Goal: Task Accomplishment & Management: Use online tool/utility

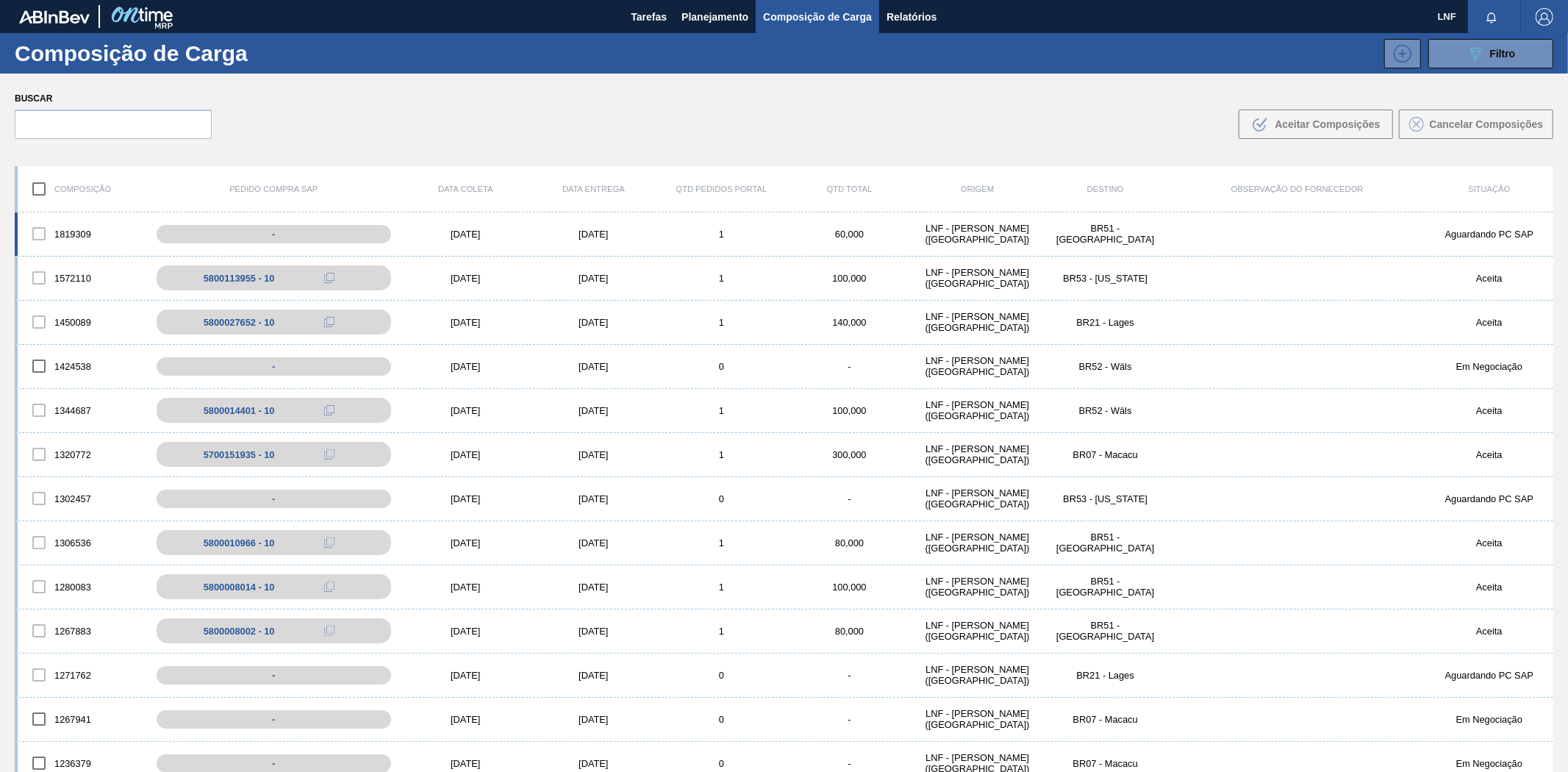
click at [1119, 237] on div "BR51 - [GEOGRAPHIC_DATA]" at bounding box center [1105, 234] width 128 height 22
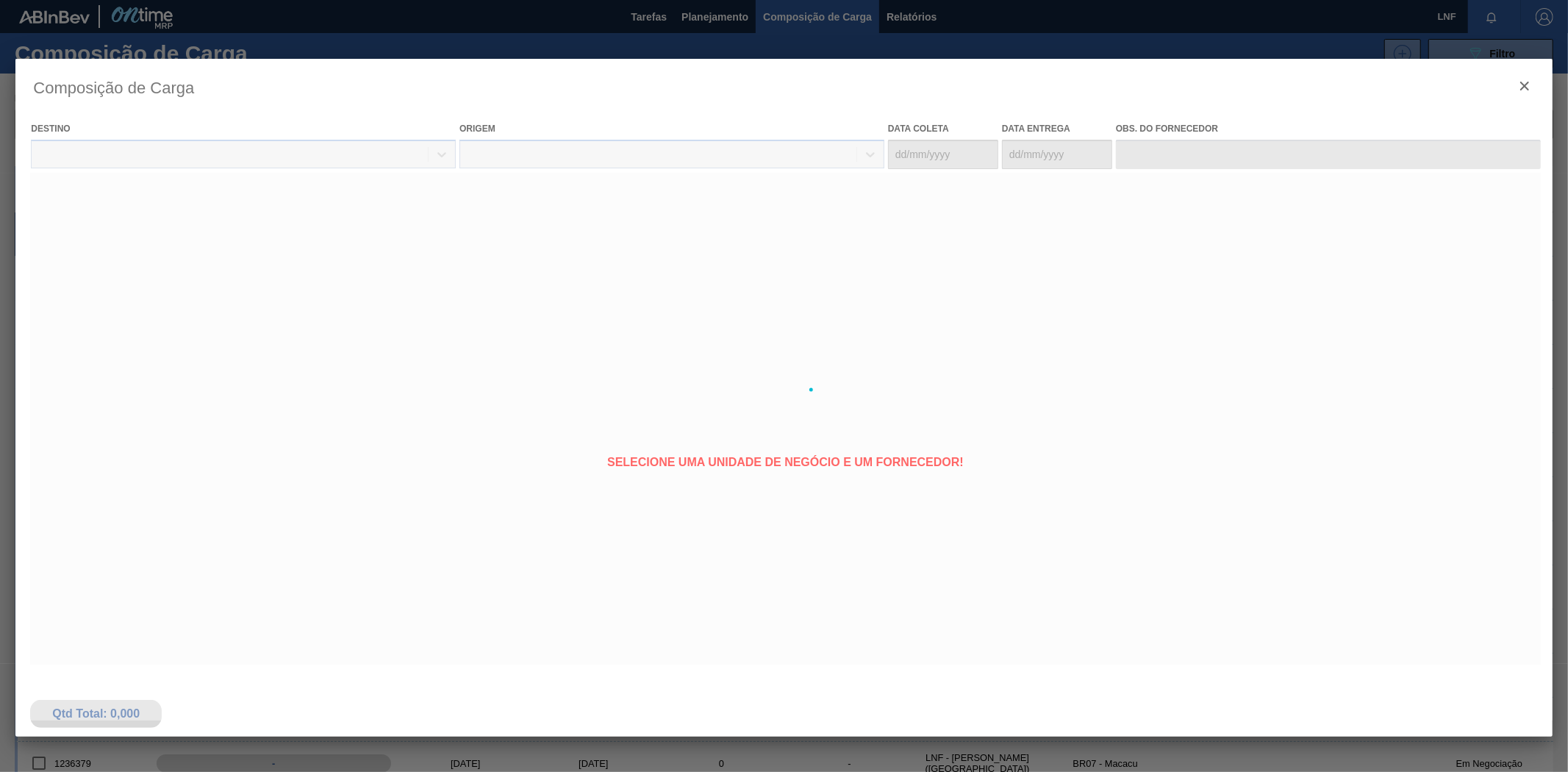
type coleta "[DATE]"
type entrega "[DATE]"
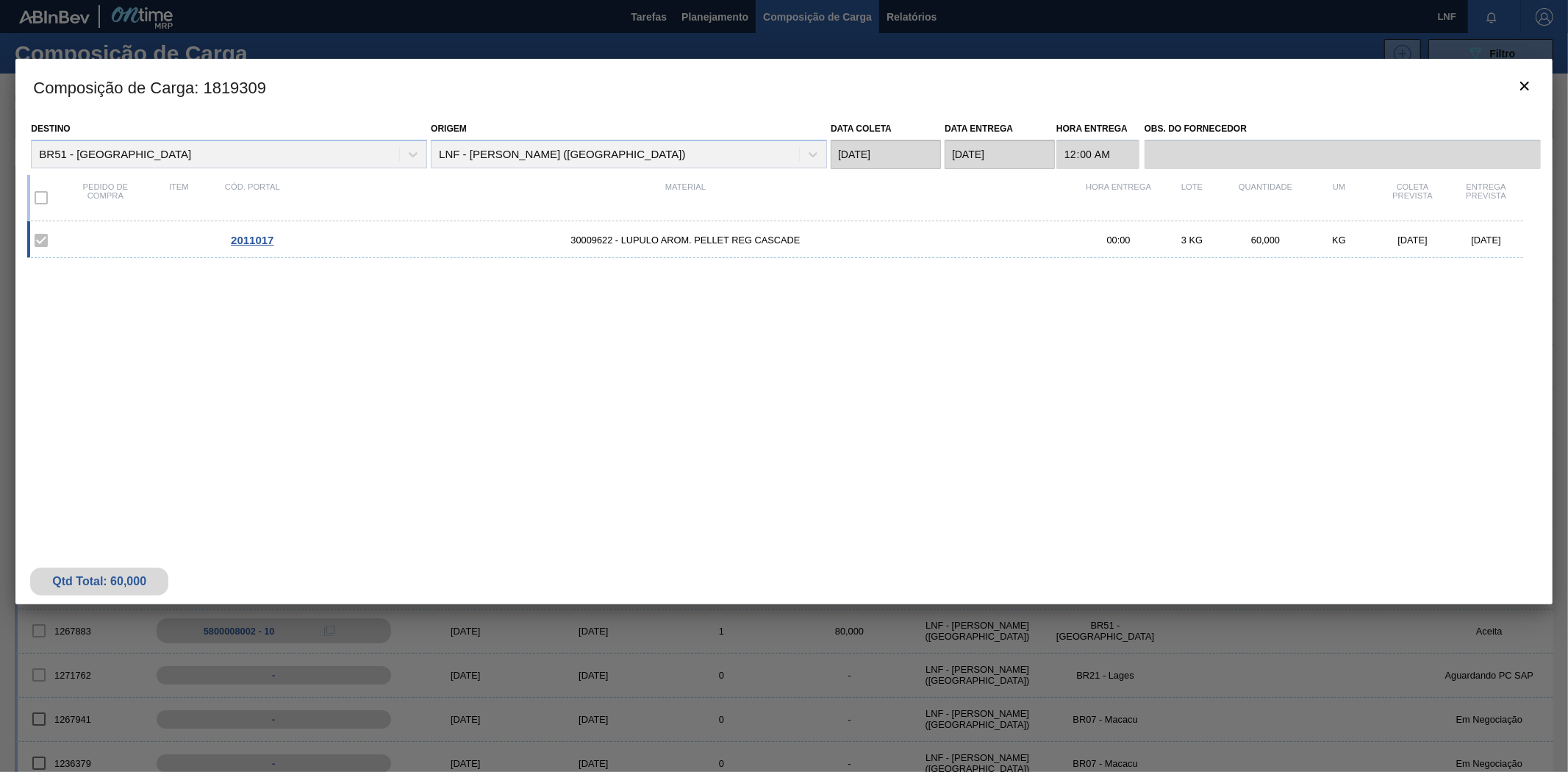
click at [974, 381] on div "2011017 30009622 - LUPULO AROM. PELLET REG CASCADE 00:00 3 KG 60,000 KG [DATE] …" at bounding box center [780, 368] width 1507 height 293
click at [1518, 90] on icon "botão de ícone" at bounding box center [1524, 86] width 17 height 17
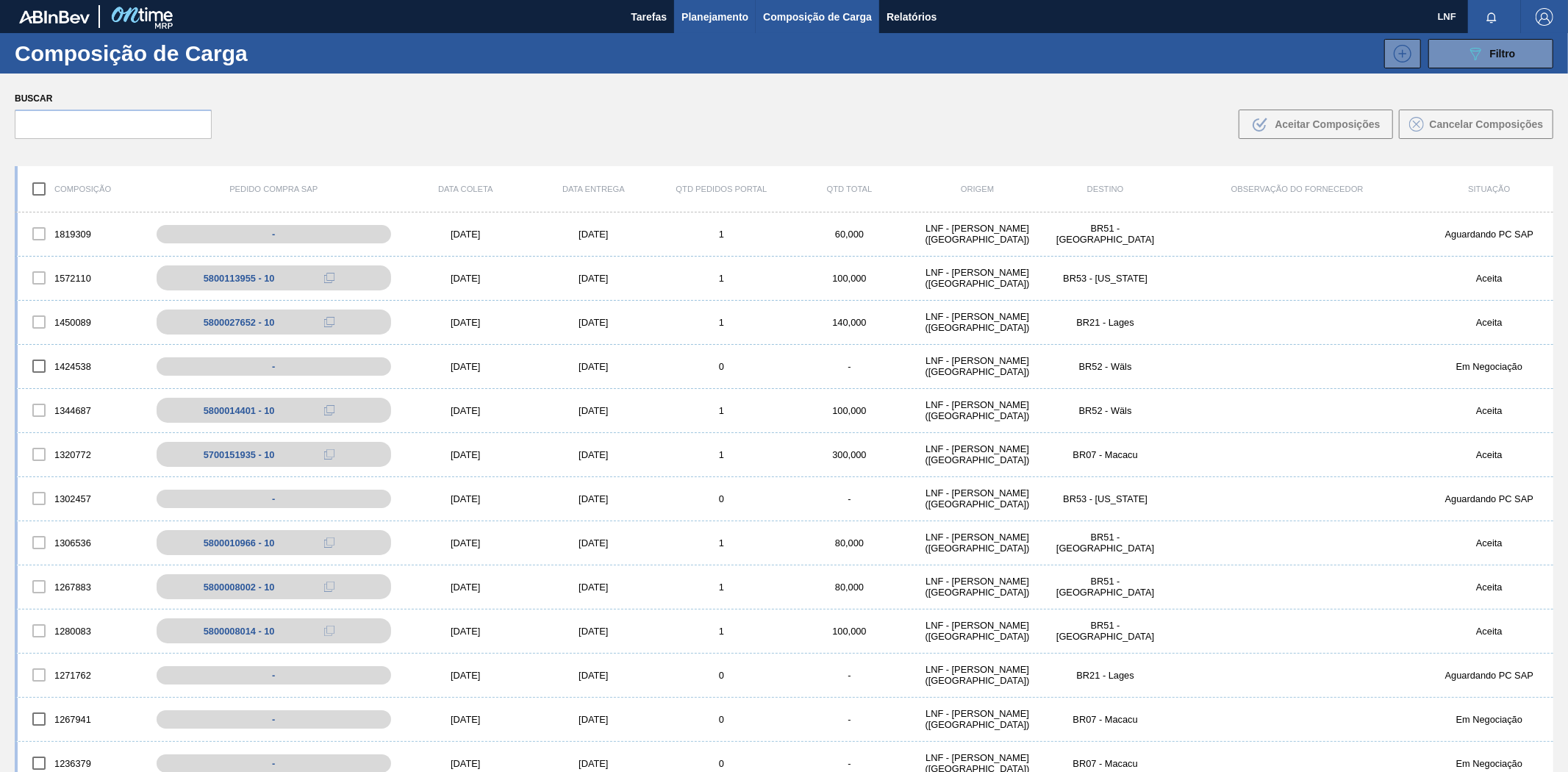
click at [735, 15] on span "Planejamento" at bounding box center [715, 17] width 67 height 17
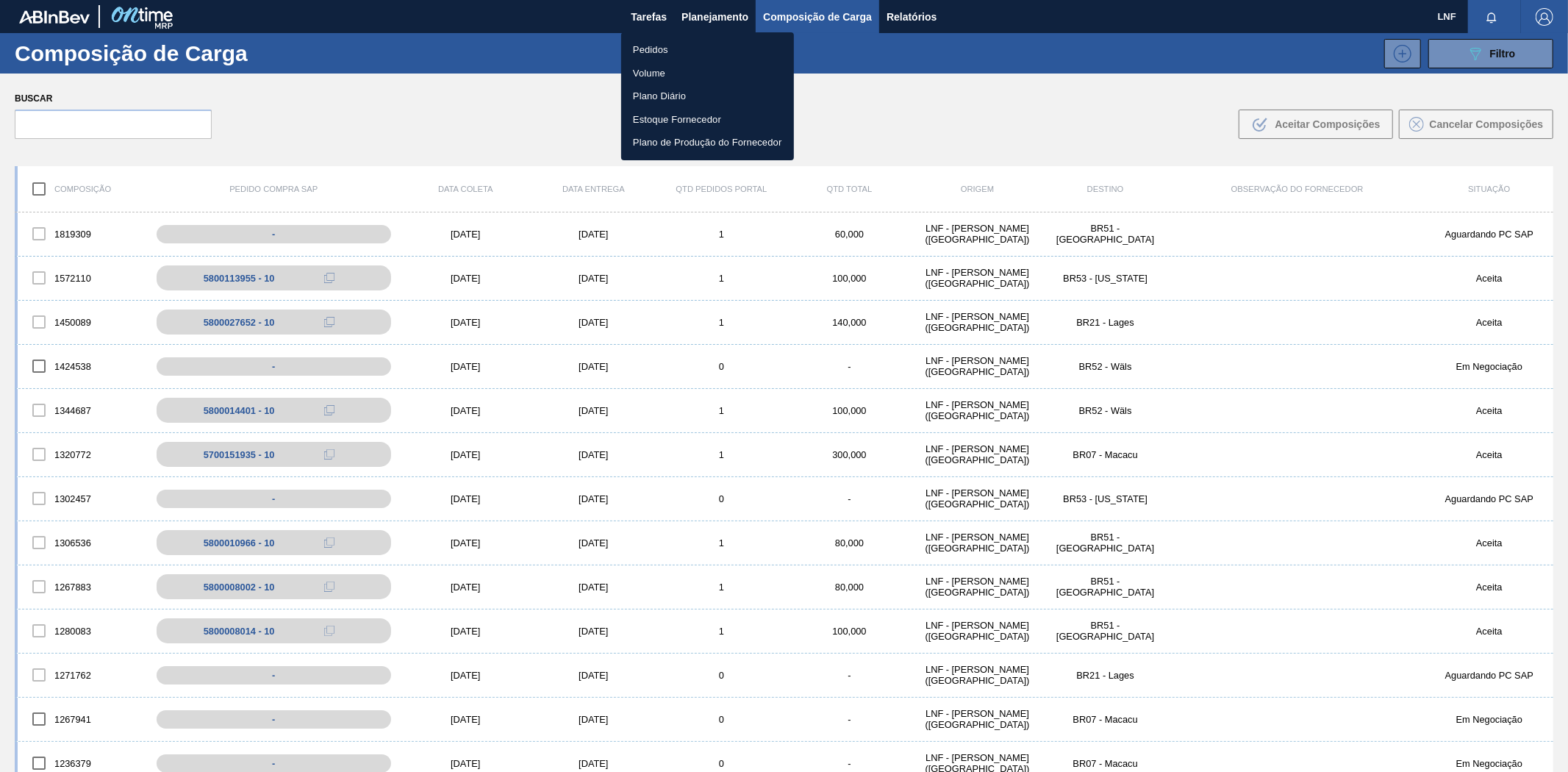
click at [649, 53] on li "Pedidos" at bounding box center [707, 50] width 173 height 24
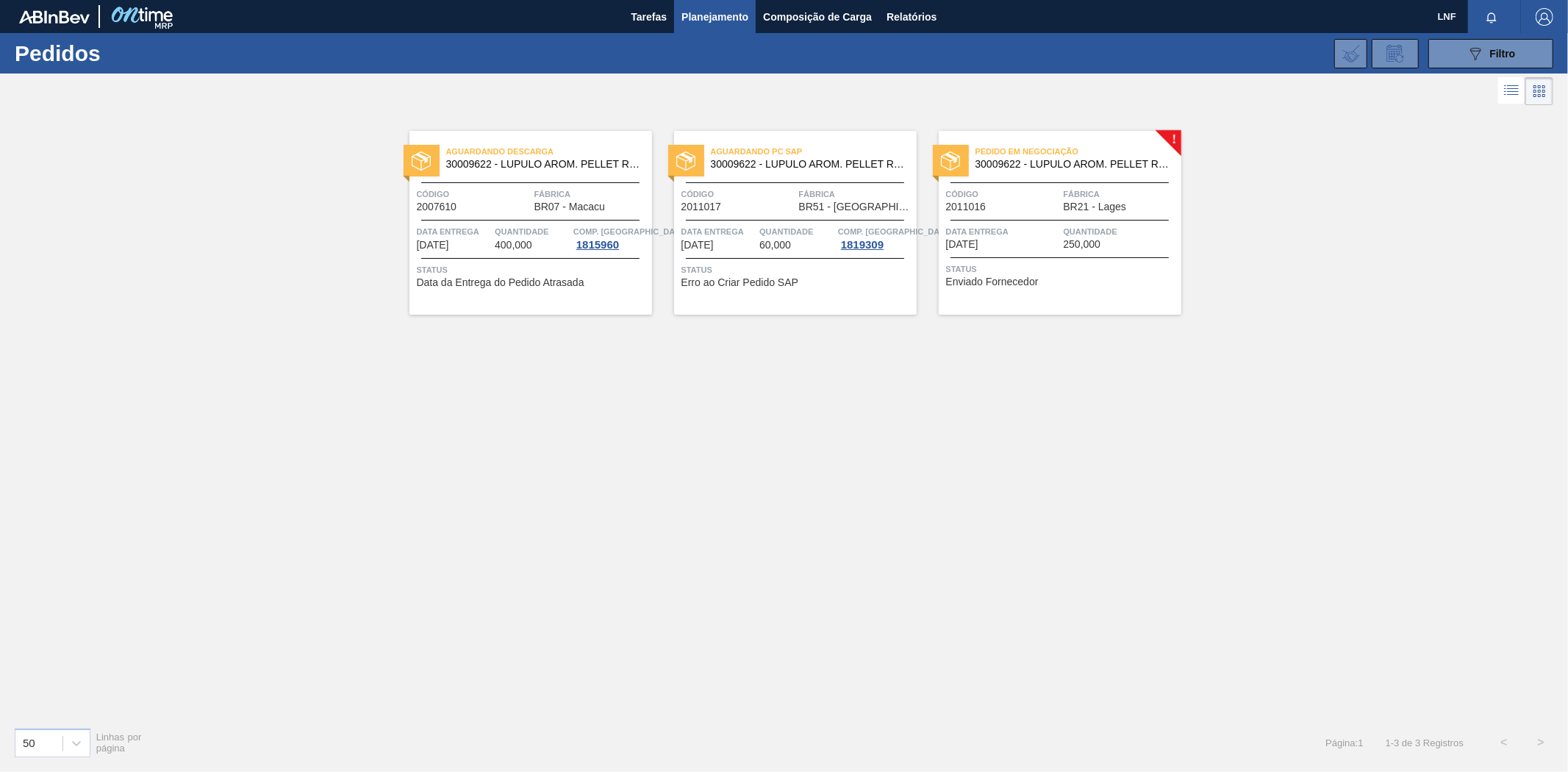
click at [1089, 151] on span "Pedido em Negociação" at bounding box center [1078, 151] width 206 height 15
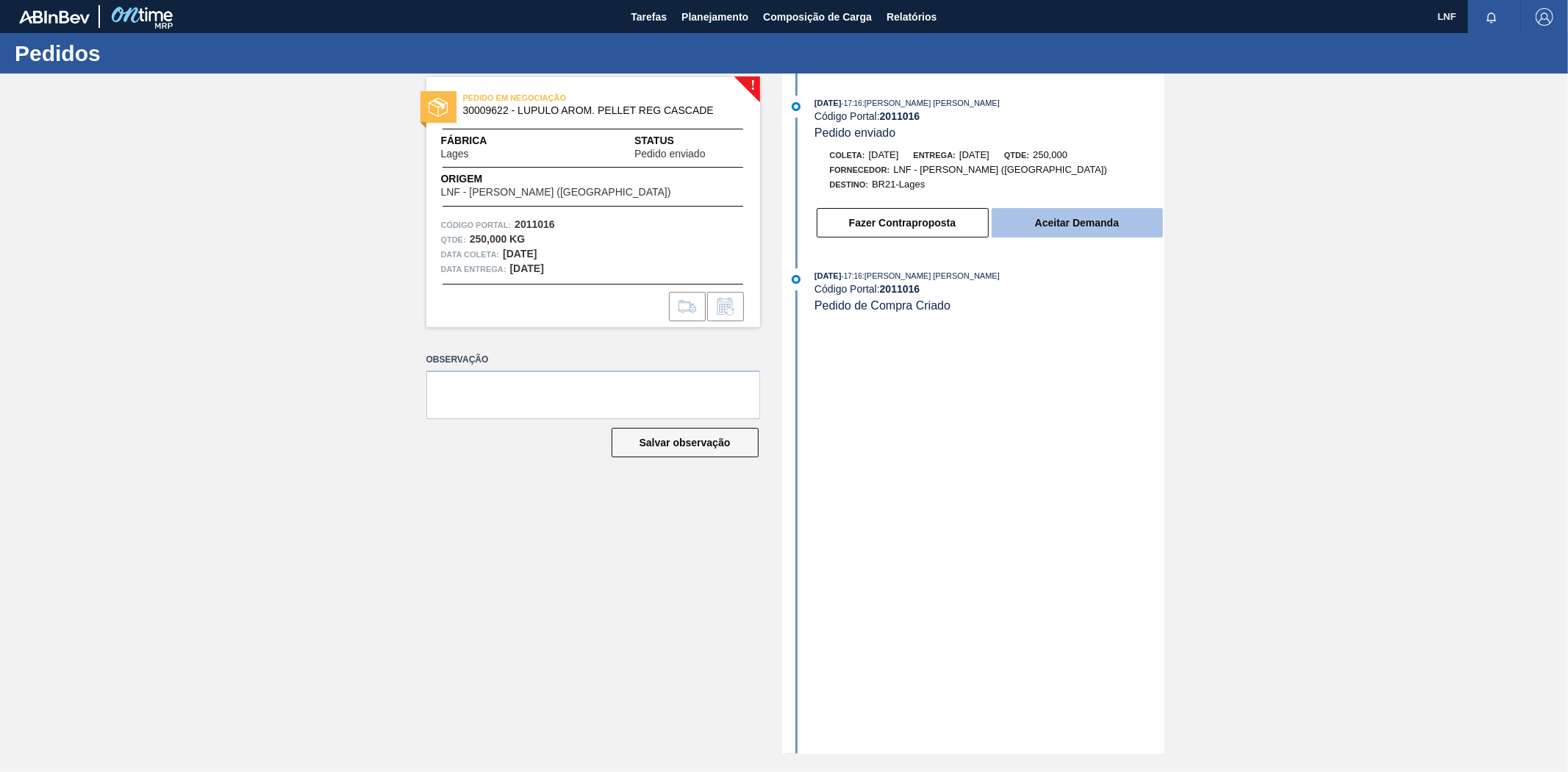
click at [1096, 219] on button "Aceitar Demanda" at bounding box center [1077, 222] width 171 height 29
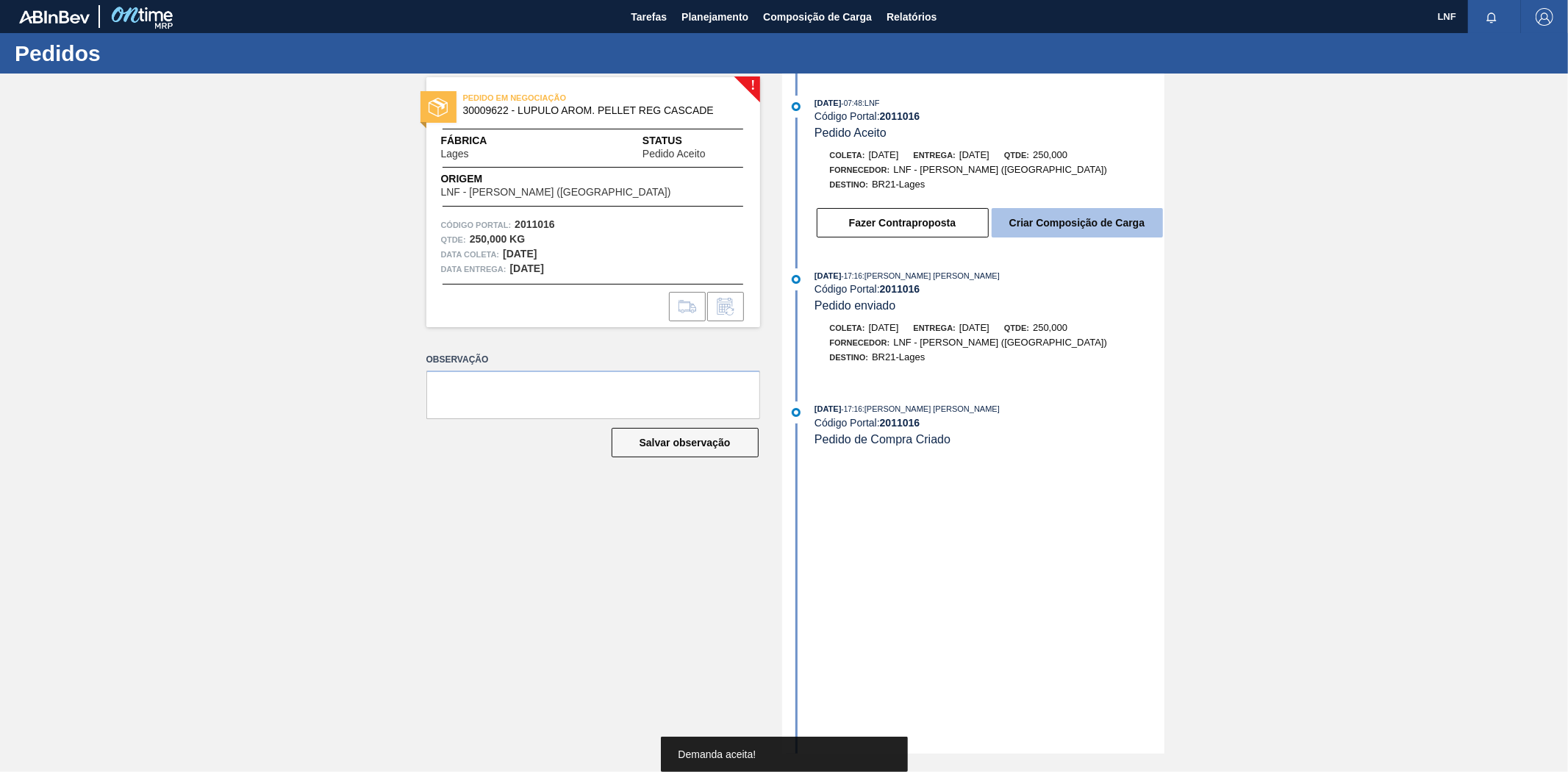
click at [1074, 228] on button "Criar Composição de Carga" at bounding box center [1077, 222] width 171 height 29
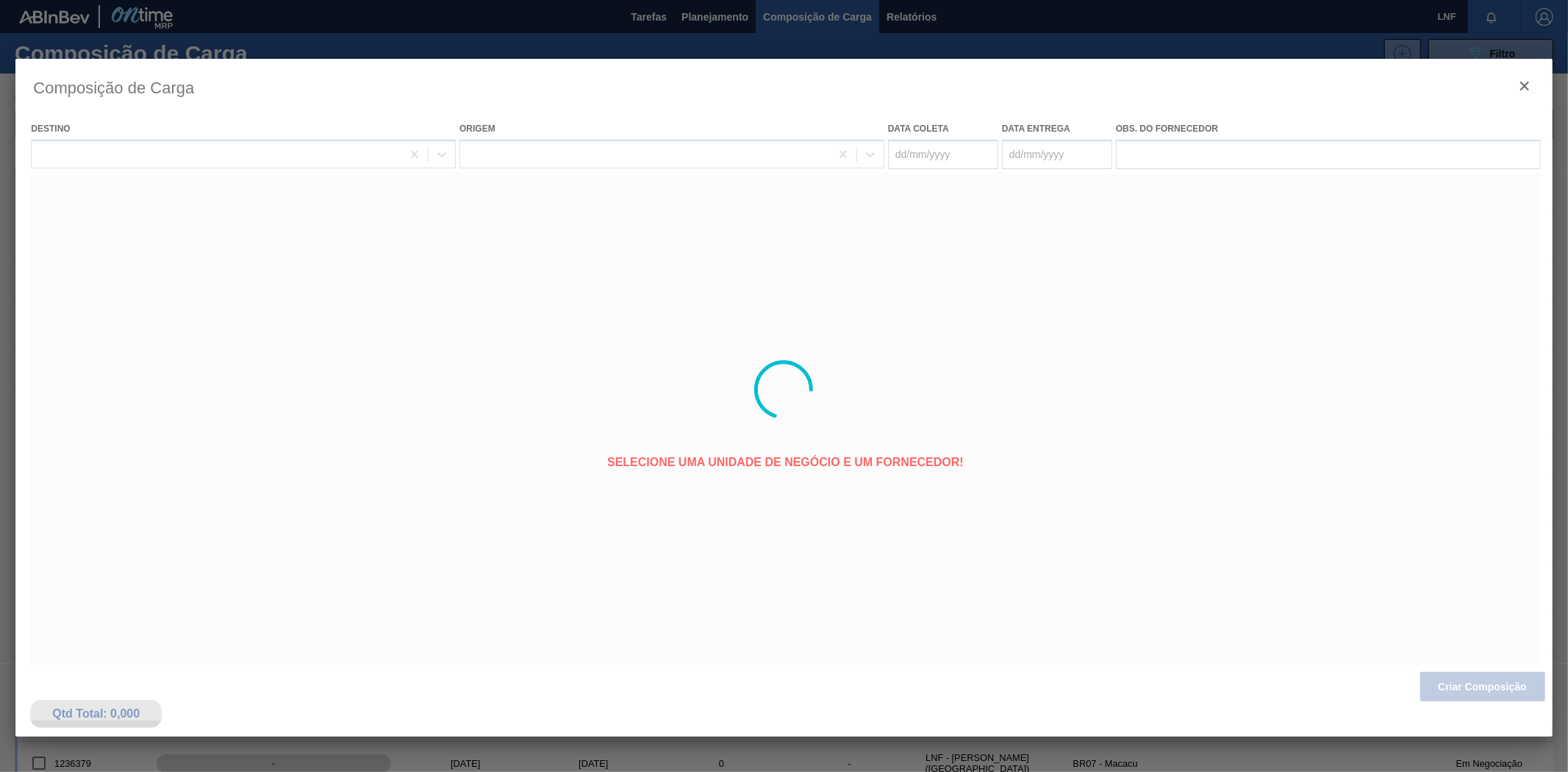
type coleta "[DATE]"
type entrega "[DATE]"
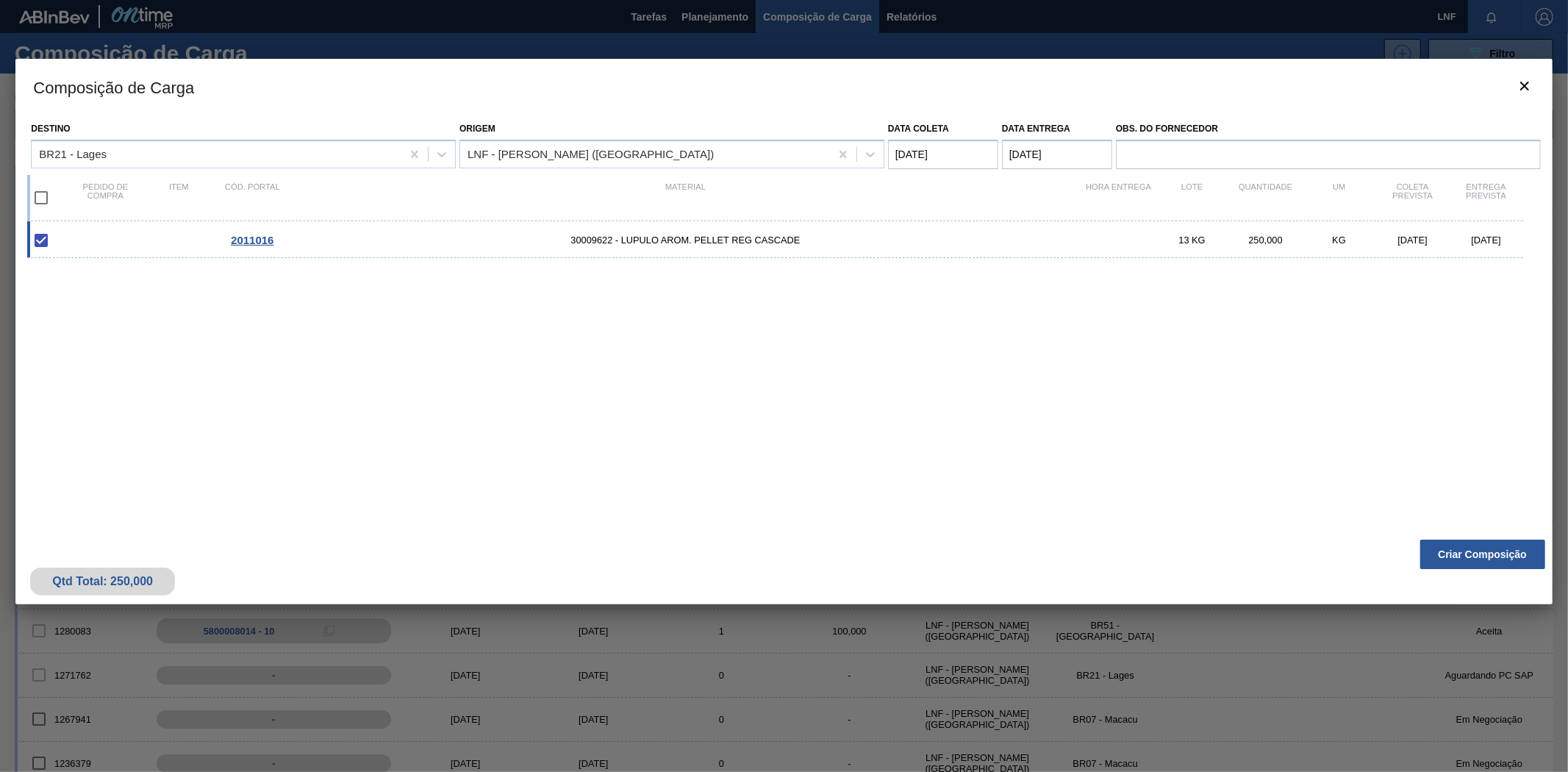
click at [41, 206] on input "checkbox" at bounding box center [40, 198] width 31 height 31
checkbox input "true"
click at [904, 151] on coleta "[DATE]" at bounding box center [942, 154] width 110 height 29
click at [953, 307] on div "19" at bounding box center [953, 308] width 20 height 20
type coleta "[DATE]"
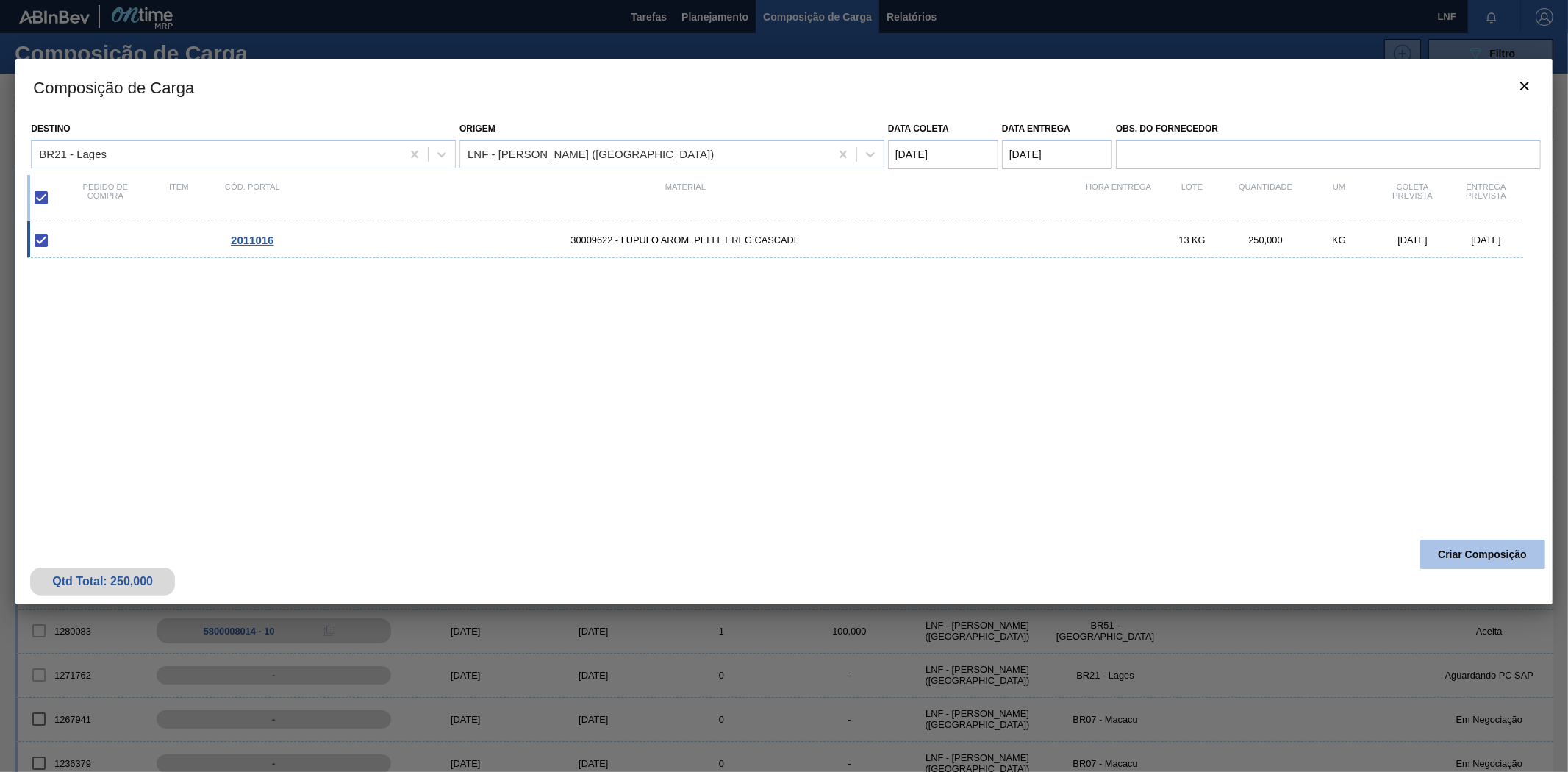
click at [1458, 546] on button "Criar Composição" at bounding box center [1482, 554] width 125 height 29
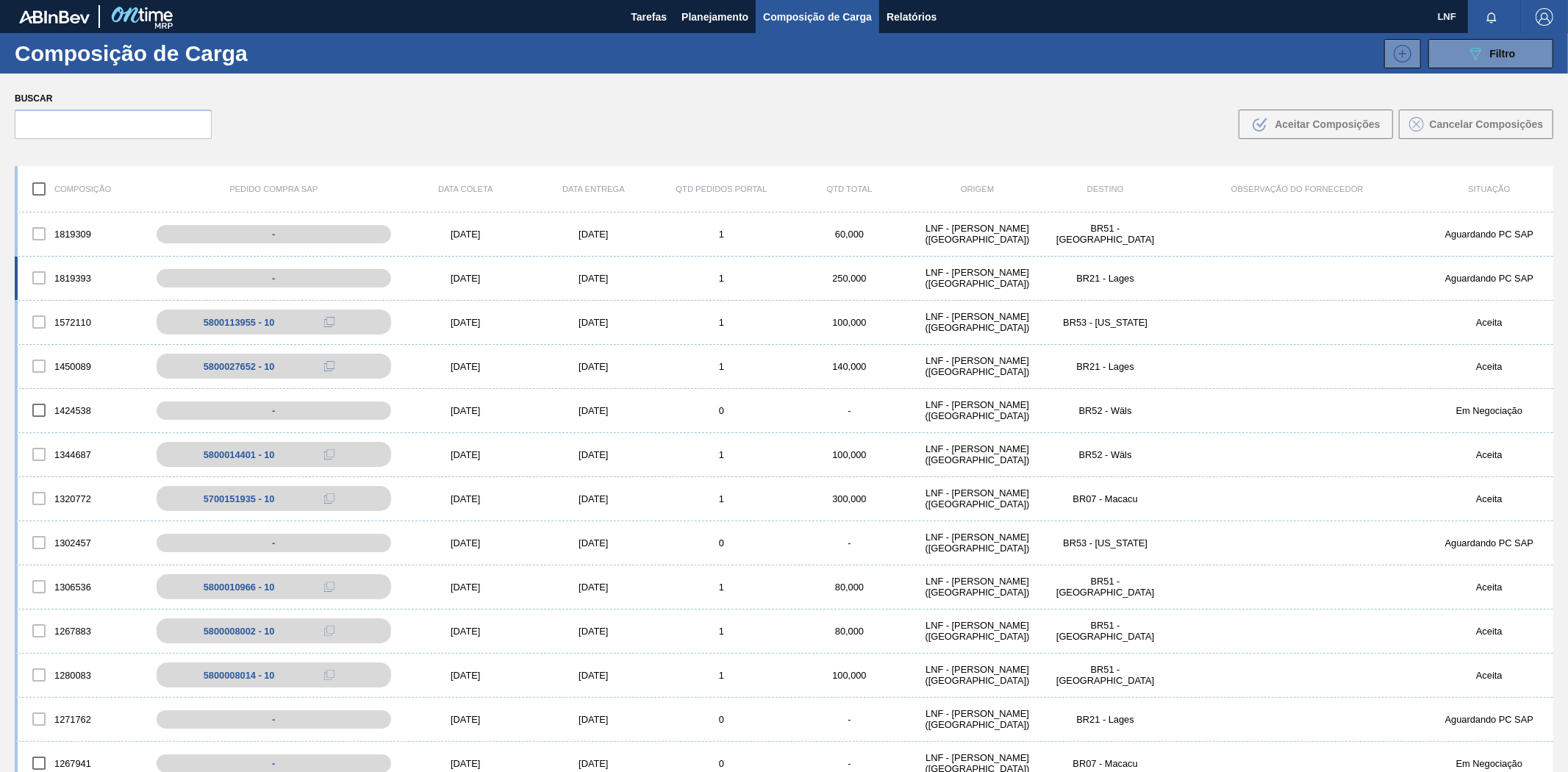
click at [1131, 282] on div "BR21 - Lages" at bounding box center [1105, 278] width 128 height 11
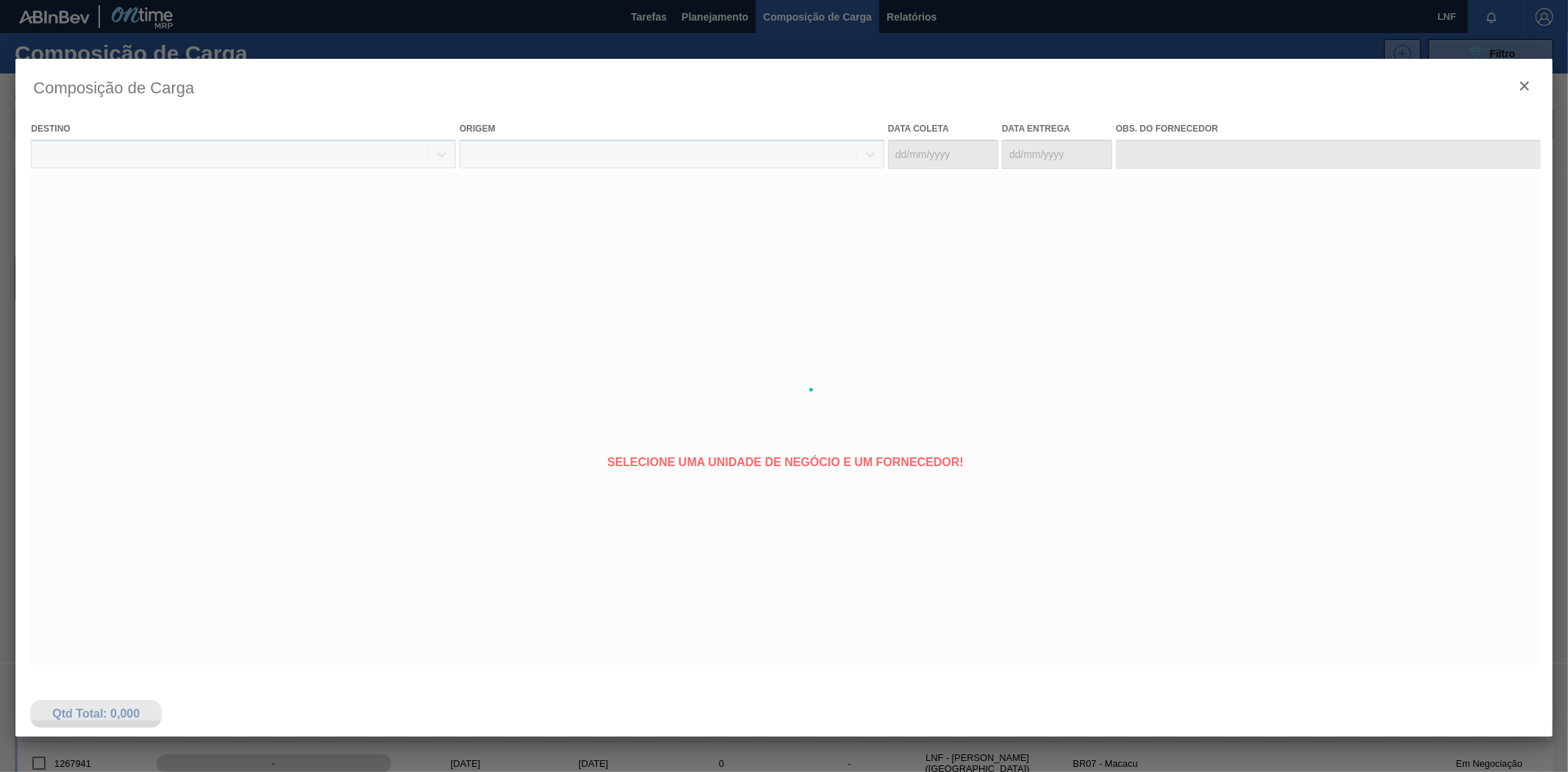
type coleta "[DATE]"
type entrega "[DATE]"
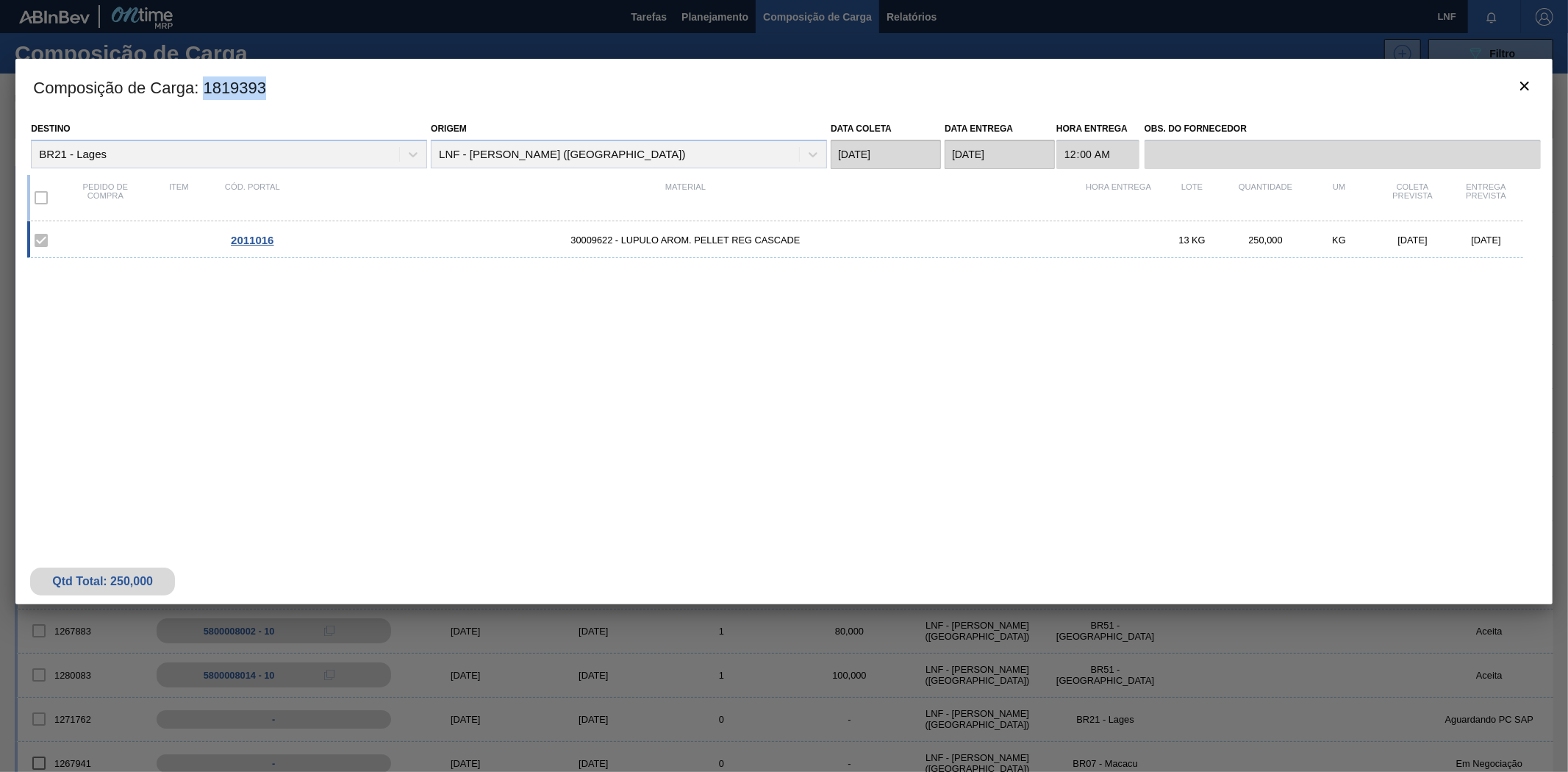
drag, startPoint x: 206, startPoint y: 92, endPoint x: 270, endPoint y: 98, distance: 64.3
click at [270, 98] on h3 "Composição de Carga : 1819393" at bounding box center [783, 87] width 1536 height 56
copy h3 "1819393"
click at [583, 451] on div "2011016 30009622 - LUPULO AROM. PELLET REG CASCADE 13 KG 250,000 KG [DATE] [DAT…" at bounding box center [780, 368] width 1507 height 293
click at [1521, 90] on icon "botão de ícone" at bounding box center [1524, 86] width 17 height 17
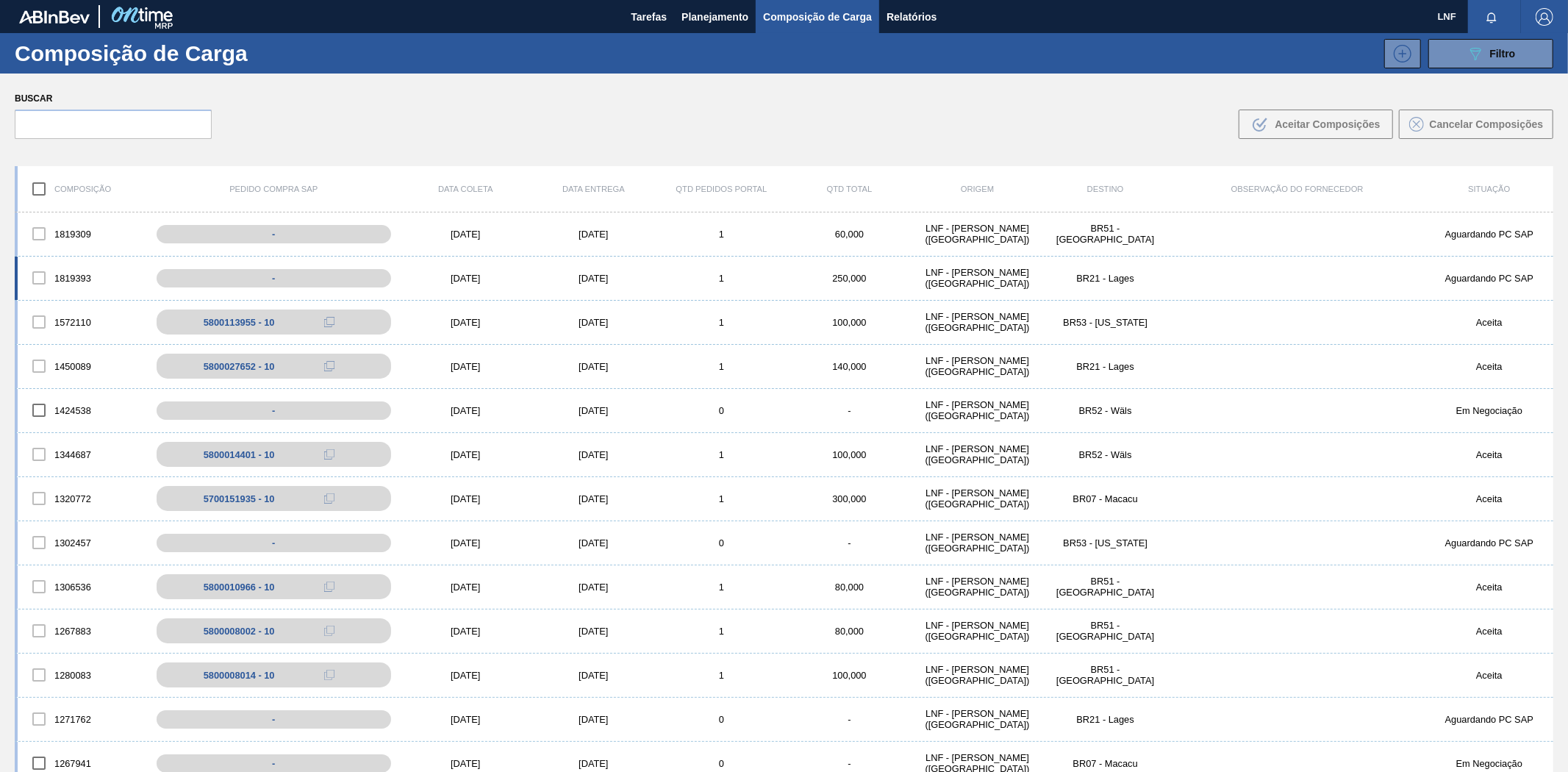
click at [1114, 272] on div "BR21 - Lages" at bounding box center [1105, 278] width 128 height 11
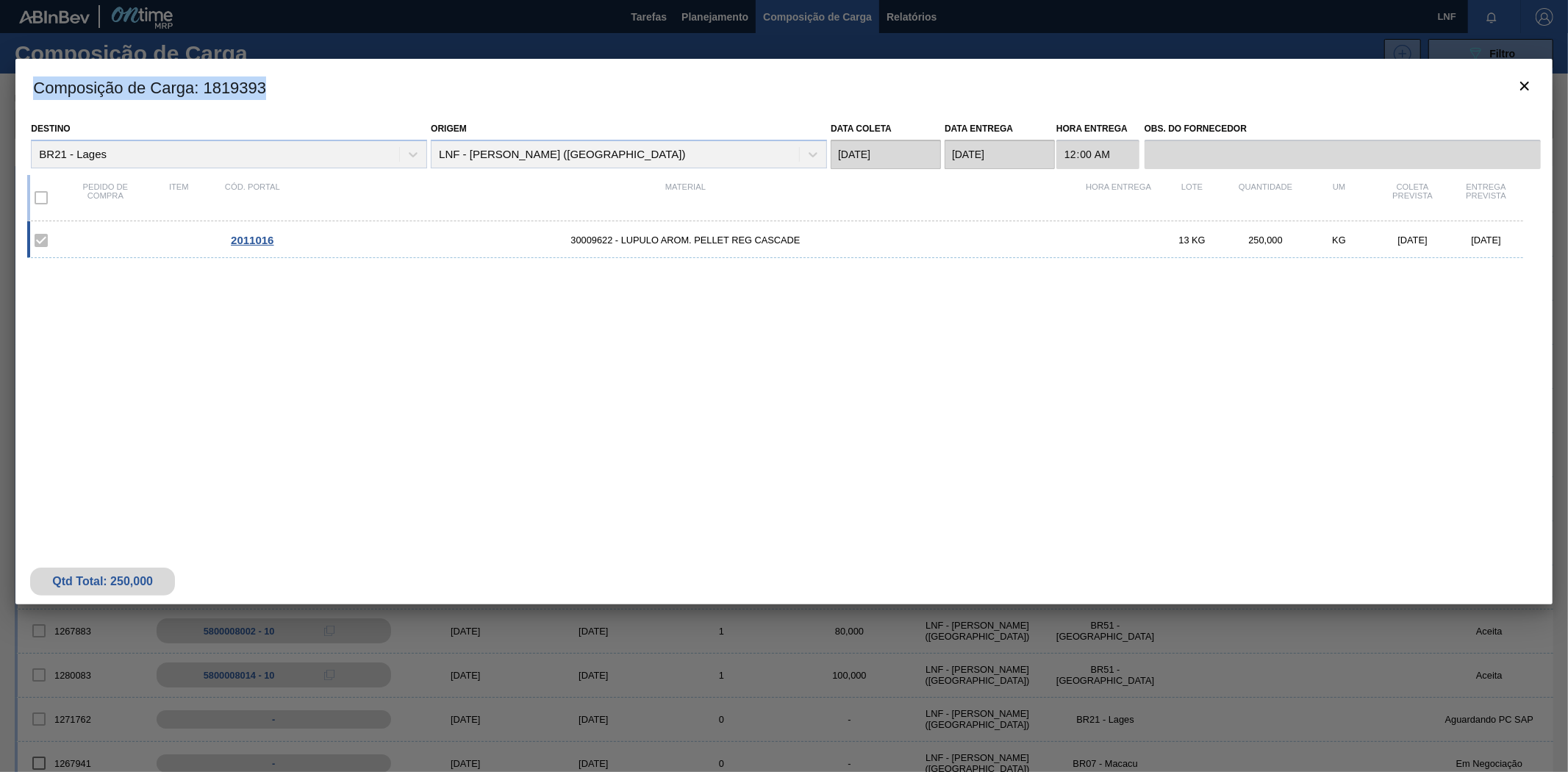
drag, startPoint x: 33, startPoint y: 90, endPoint x: 304, endPoint y: 91, distance: 271.0
click at [304, 91] on h3 "Composição de Carga : 1819393" at bounding box center [783, 87] width 1536 height 56
copy h3 "Composição de Carga : 1819393"
click at [1520, 89] on icon "botão de ícone" at bounding box center [1524, 86] width 9 height 9
